Goal: Navigation & Orientation: Go to known website

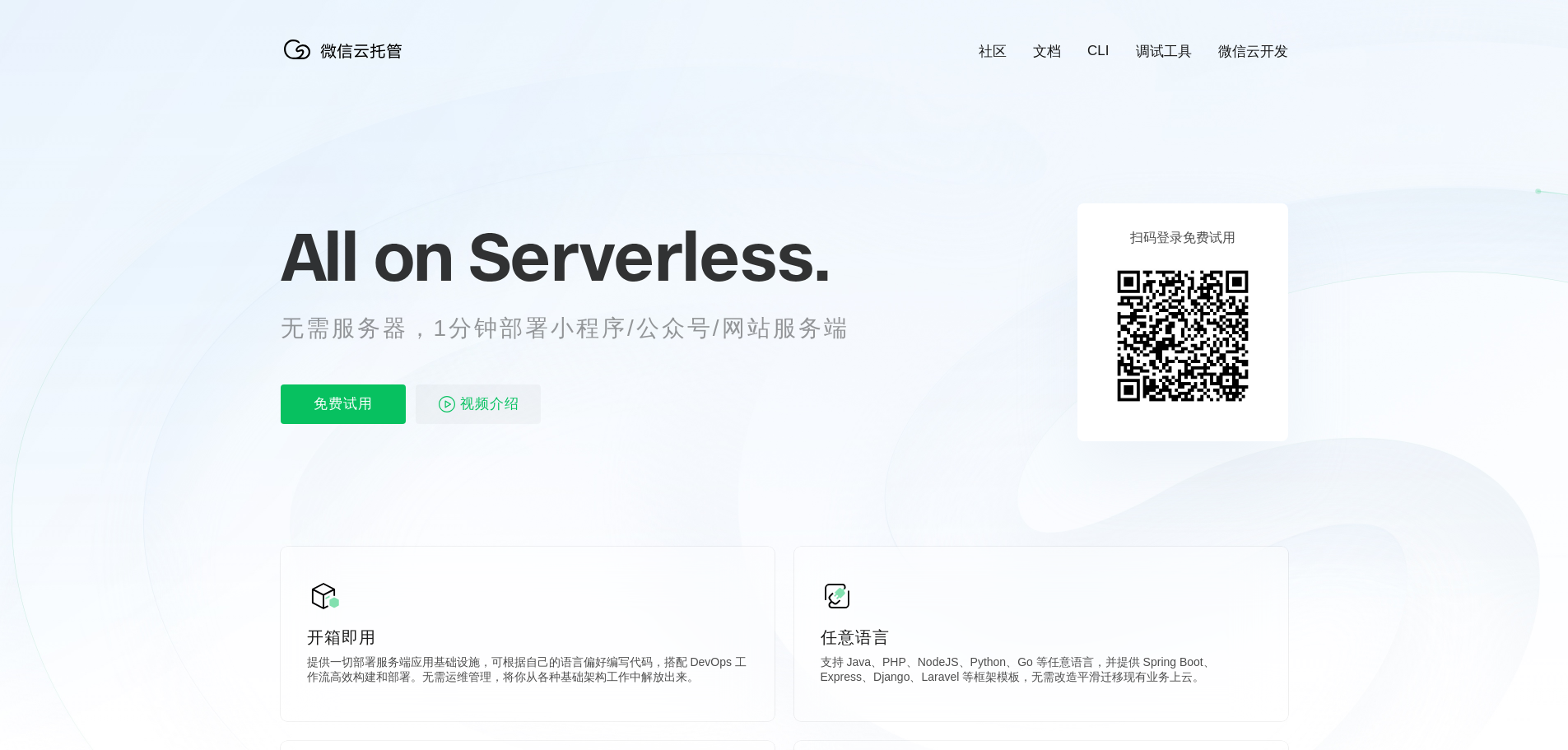
scroll to position [0, 2927]
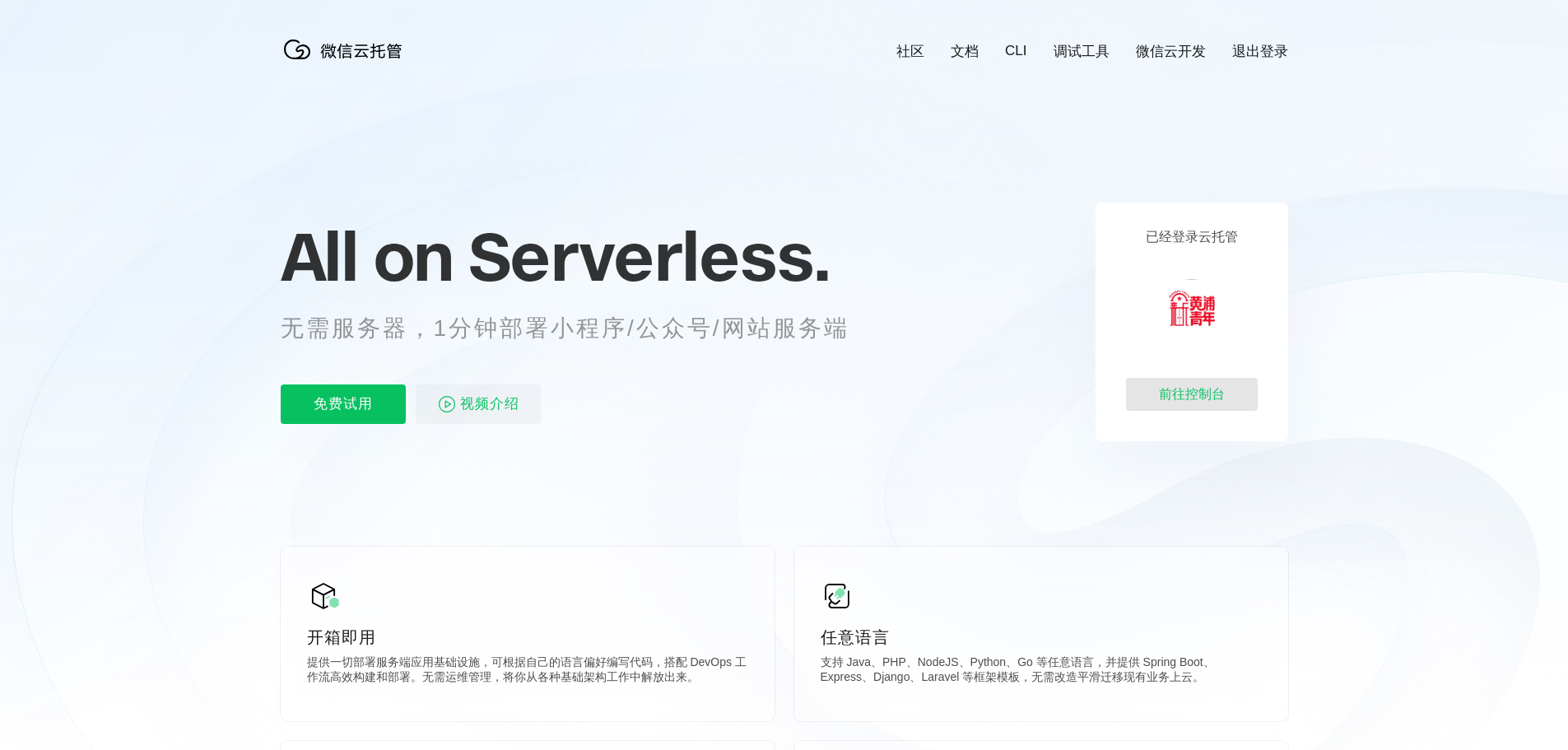
scroll to position [0, 2927]
click at [1200, 408] on div "前往控制台" at bounding box center [1191, 394] width 132 height 33
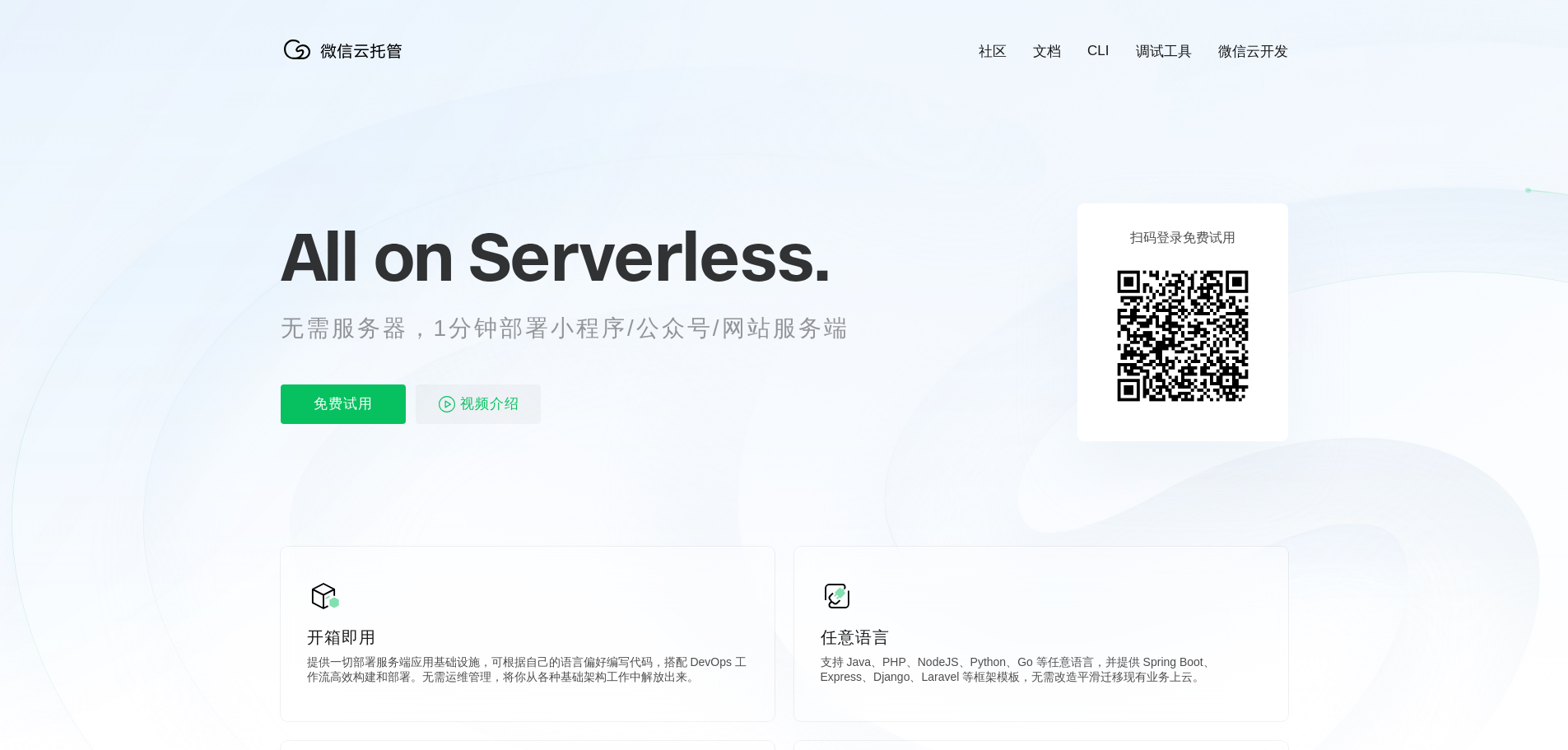
scroll to position [0, 2927]
